Goal: Navigation & Orientation: Find specific page/section

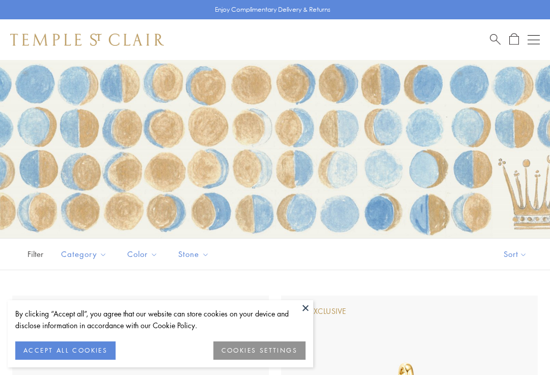
click at [301, 306] on button at bounding box center [305, 307] width 15 height 15
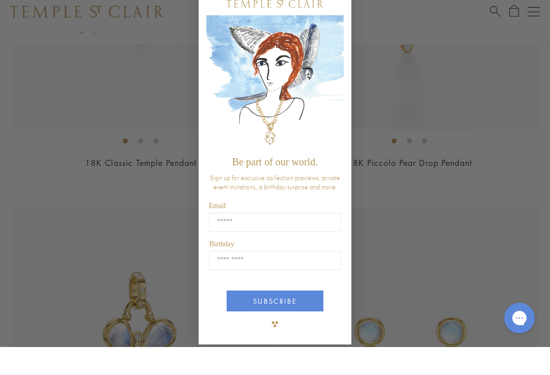
scroll to position [397, 0]
click at [419, 51] on div "Close dialog Be part of our world. Sign up for exclusive collection previews, p…" at bounding box center [275, 187] width 550 height 375
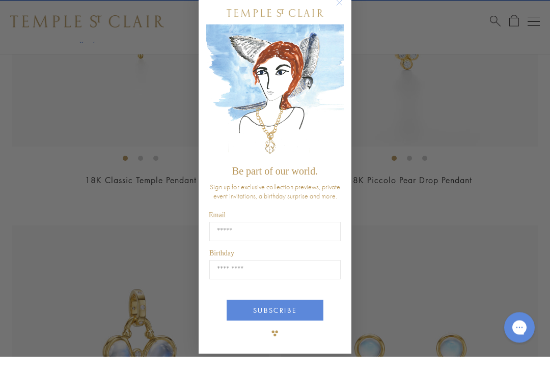
scroll to position [383, 0]
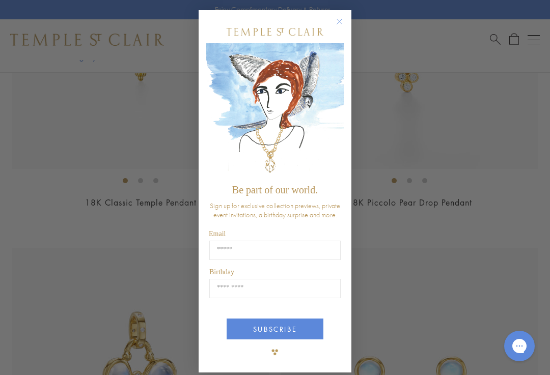
click at [337, 24] on icon "Close dialog" at bounding box center [339, 21] width 5 height 5
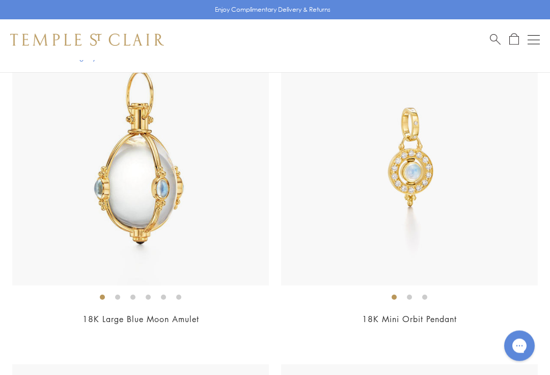
scroll to position [3276, 0]
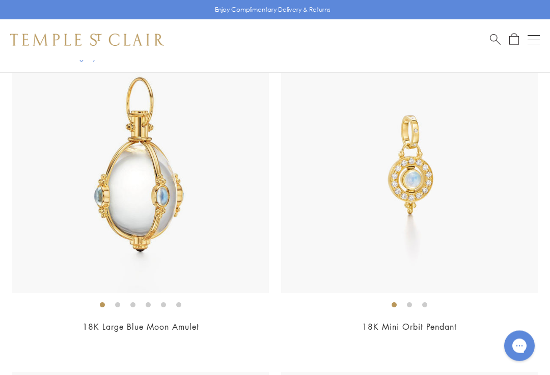
click at [535, 36] on button "Open navigation" at bounding box center [533, 40] width 12 height 12
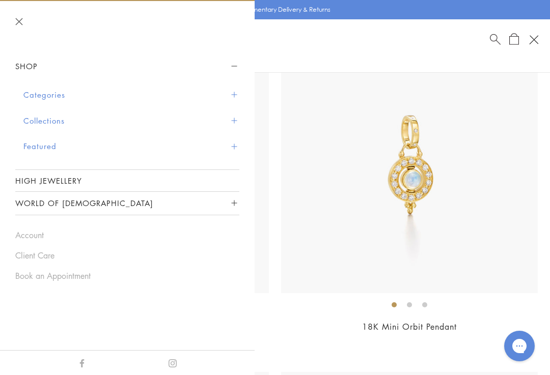
click at [232, 93] on span "Sidebar navigation" at bounding box center [234, 95] width 6 height 6
click at [233, 125] on button "Collections" at bounding box center [131, 121] width 216 height 26
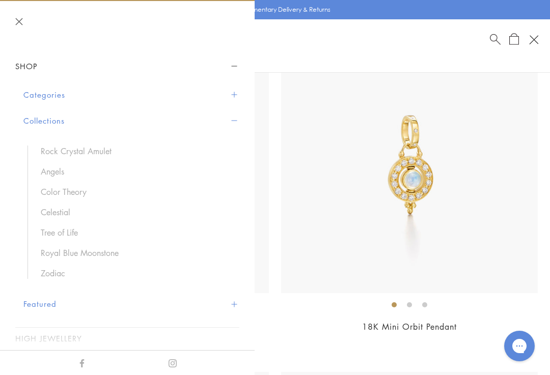
click at [236, 93] on span "Sidebar navigation" at bounding box center [234, 95] width 6 height 6
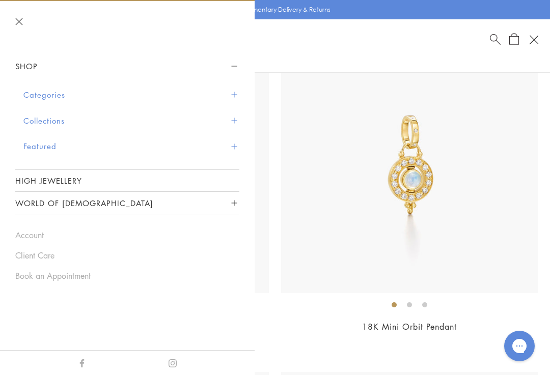
click at [235, 96] on span "Sidebar navigation" at bounding box center [234, 95] width 6 height 6
click at [236, 94] on span "Sidebar navigation" at bounding box center [234, 95] width 6 height 6
click at [48, 98] on button "Categories" at bounding box center [131, 95] width 216 height 26
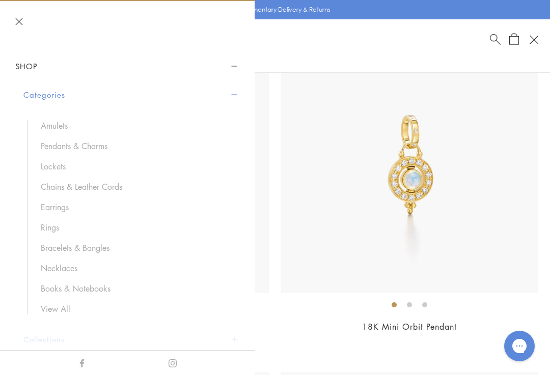
click at [54, 231] on link "Rings" at bounding box center [135, 227] width 188 height 11
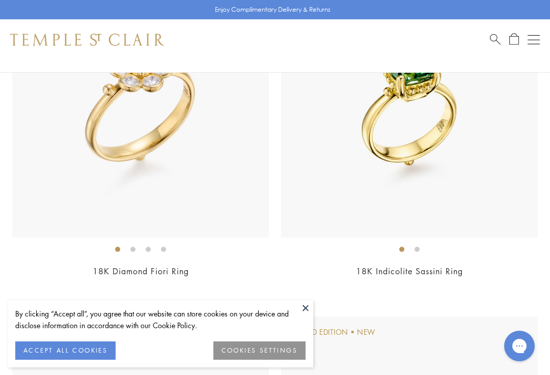
click at [302, 316] on button at bounding box center [305, 307] width 15 height 15
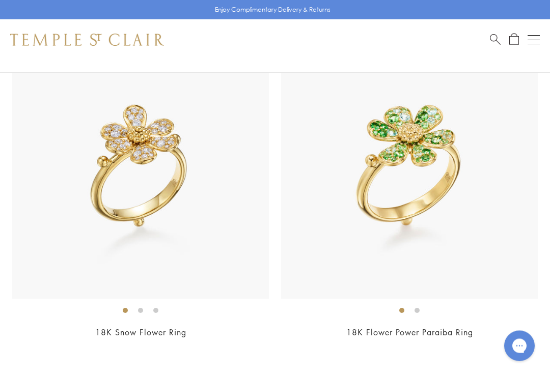
scroll to position [2825, 0]
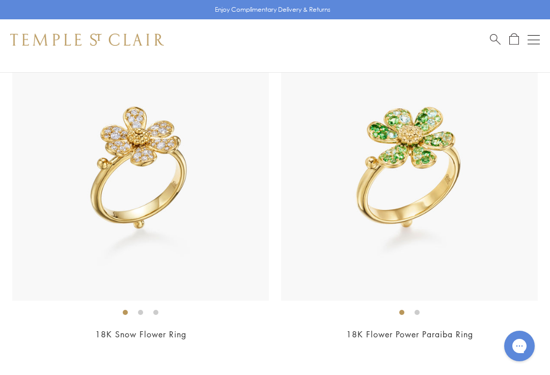
click at [417, 310] on li at bounding box center [416, 312] width 5 height 5
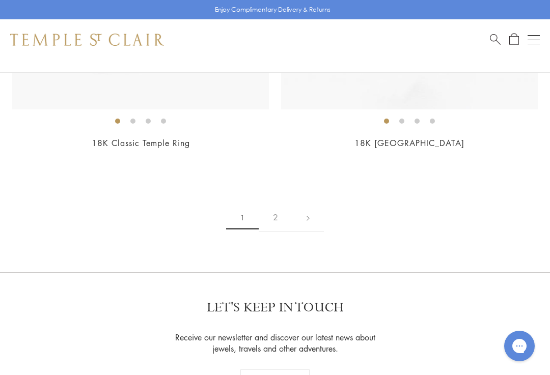
scroll to position [8048, 0]
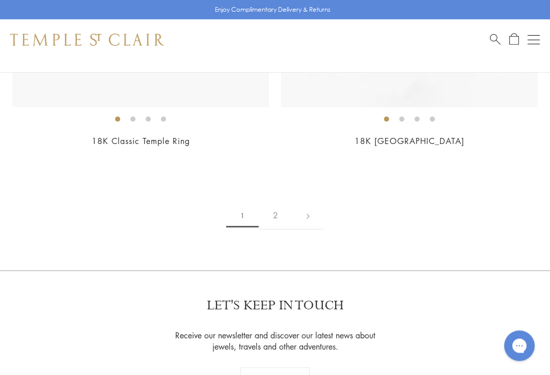
click at [274, 206] on link "2" at bounding box center [276, 216] width 34 height 28
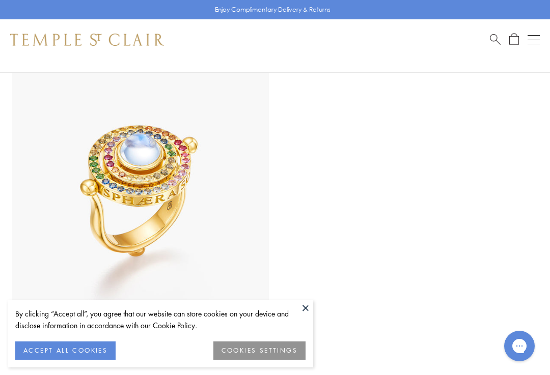
scroll to position [3806, 0]
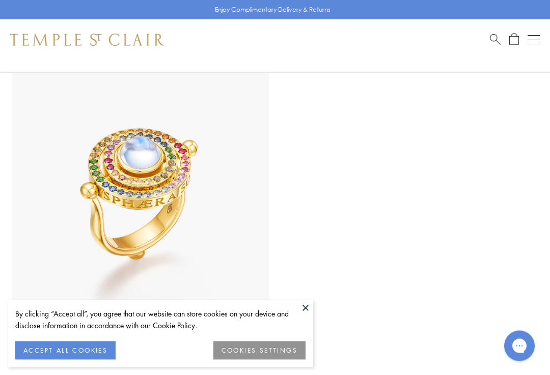
click at [532, 37] on button "Open navigation" at bounding box center [533, 40] width 12 height 12
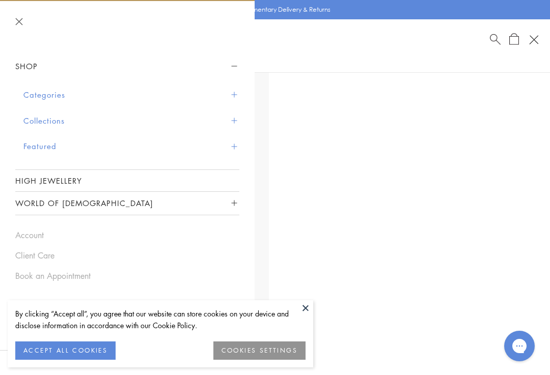
click at [55, 94] on button "Categories" at bounding box center [131, 95] width 216 height 26
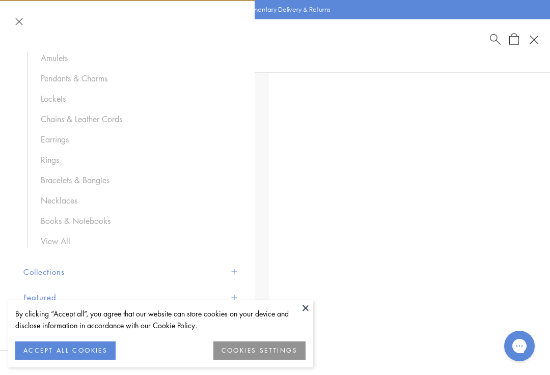
scroll to position [71, 0]
click at [71, 192] on link "Necklaces" at bounding box center [135, 197] width 188 height 11
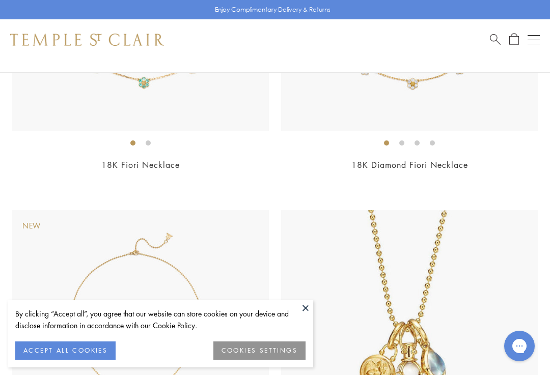
scroll to position [419, 0]
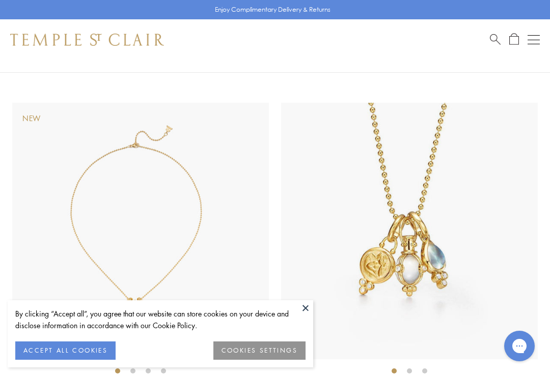
click at [303, 316] on button at bounding box center [305, 307] width 15 height 15
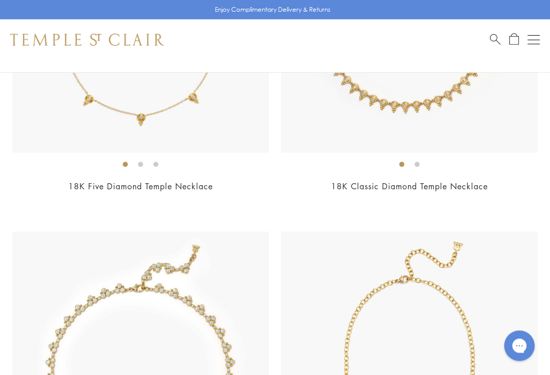
scroll to position [2293, 0]
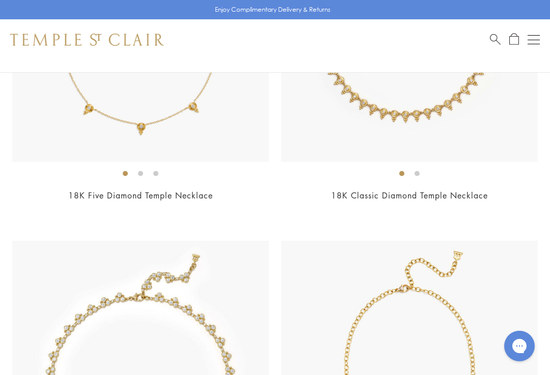
click at [535, 38] on button "Open navigation" at bounding box center [533, 40] width 12 height 12
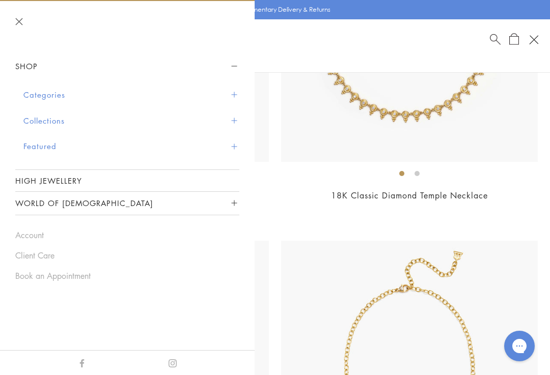
click at [54, 94] on button "Categories" at bounding box center [131, 95] width 216 height 26
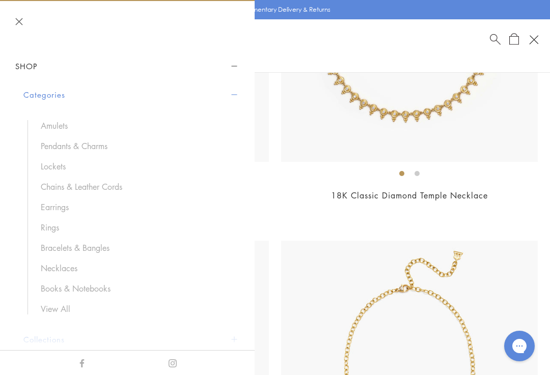
click at [99, 148] on link "Pendants & Charms" at bounding box center [135, 145] width 188 height 11
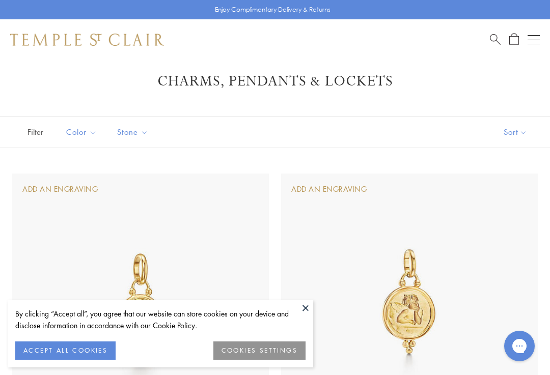
click at [306, 316] on button at bounding box center [305, 307] width 15 height 15
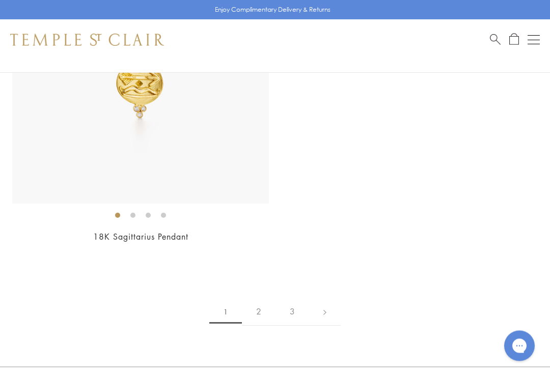
scroll to position [11303, 0]
click at [261, 300] on link "2" at bounding box center [259, 314] width 34 height 28
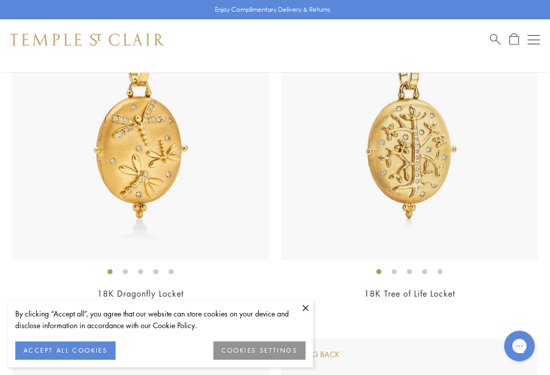
scroll to position [3872, 0]
